Goal: Go to known website: Access a specific website the user already knows

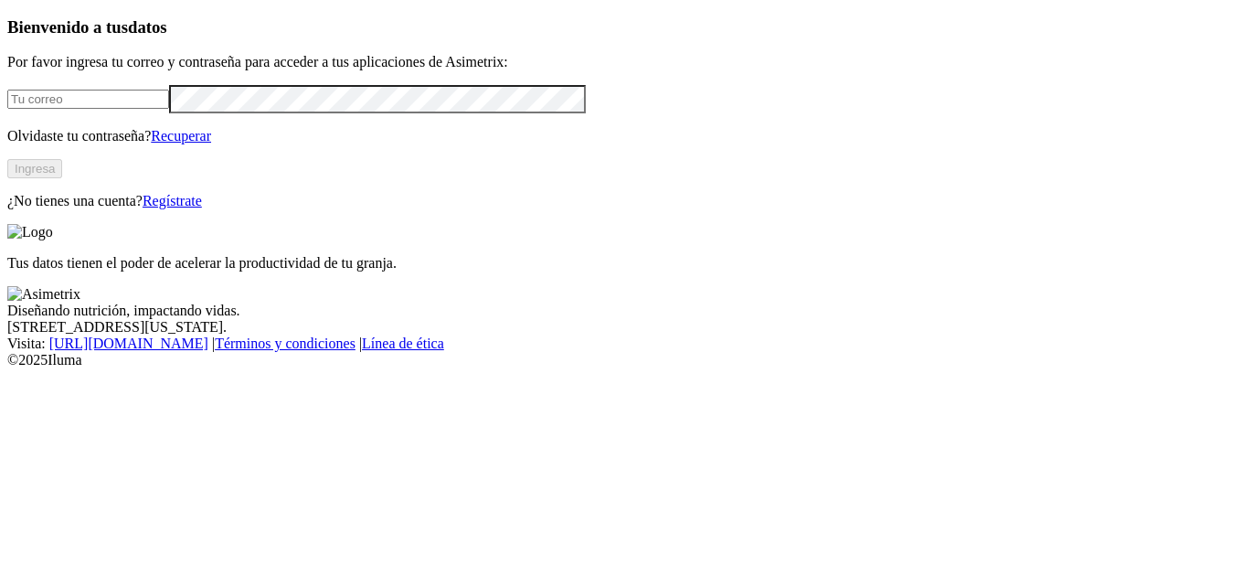
type input "[EMAIL_ADDRESS][DOMAIN_NAME]"
click at [62, 178] on button "Ingresa" at bounding box center [34, 168] width 55 height 19
